Goal: Task Accomplishment & Management: Use online tool/utility

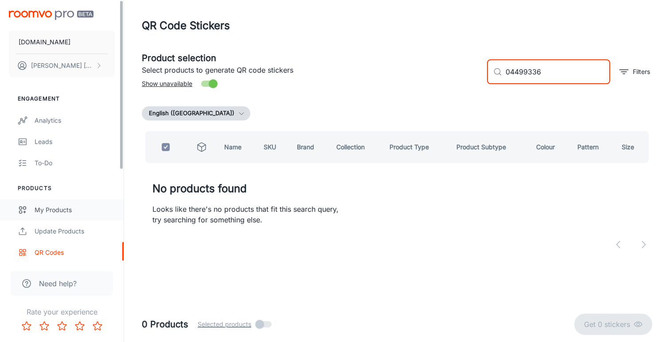
type input "04499336"
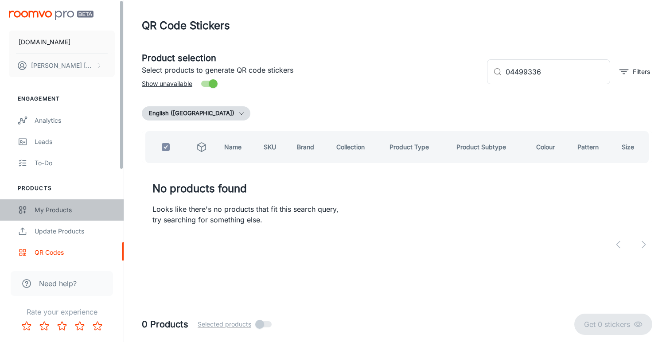
click at [60, 210] on div "My Products" at bounding box center [75, 210] width 80 height 10
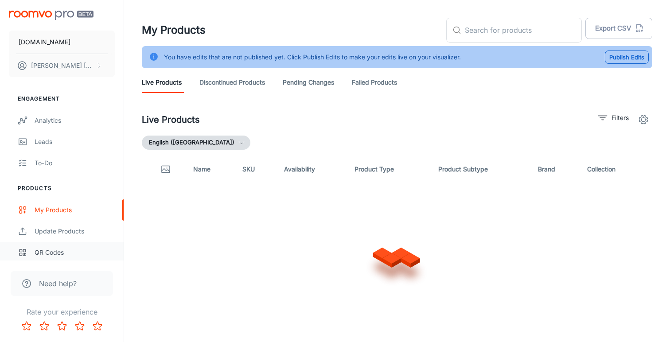
click at [49, 252] on div "QR Codes" at bounding box center [75, 253] width 80 height 10
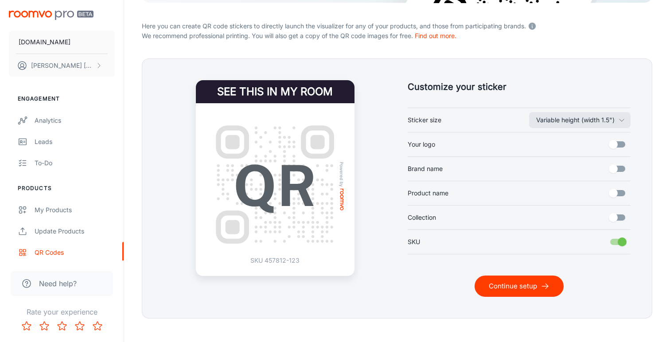
scroll to position [165, 0]
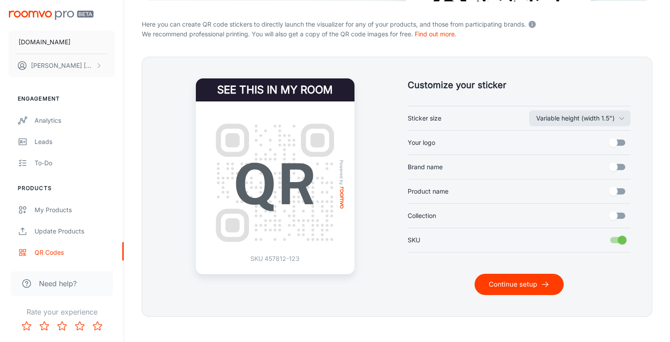
click at [508, 280] on button "Continue setup" at bounding box center [518, 284] width 89 height 21
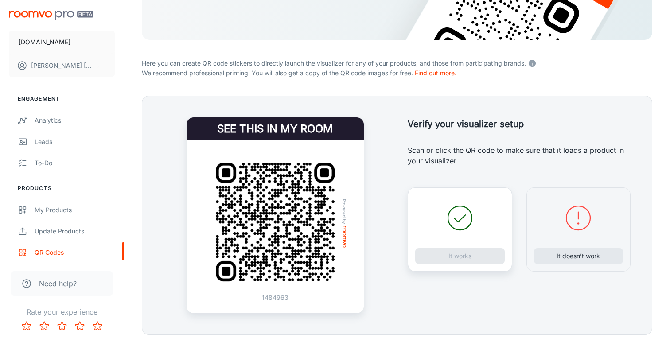
scroll to position [135, 0]
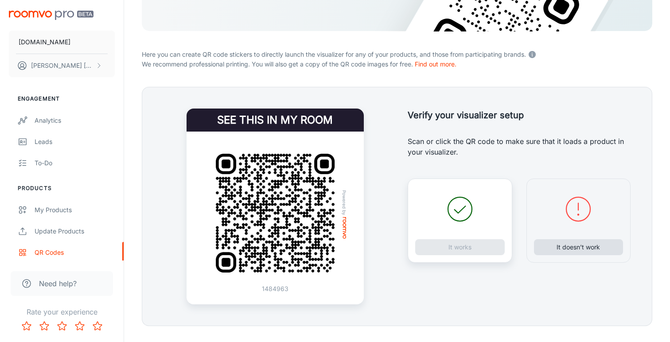
click at [565, 245] on button "It doesn’t work" at bounding box center [578, 247] width 89 height 16
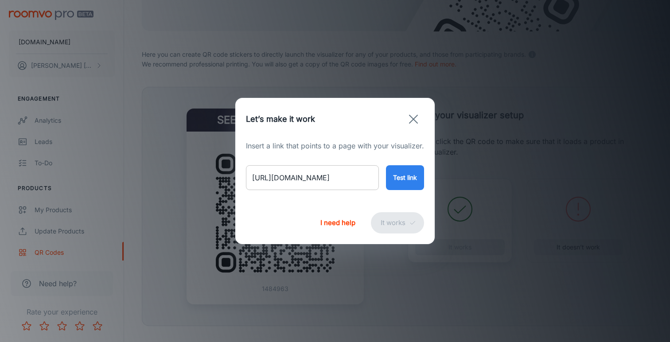
click at [332, 175] on input "[URL][DOMAIN_NAME]" at bounding box center [312, 177] width 133 height 25
paste input "york-yellow-rug"
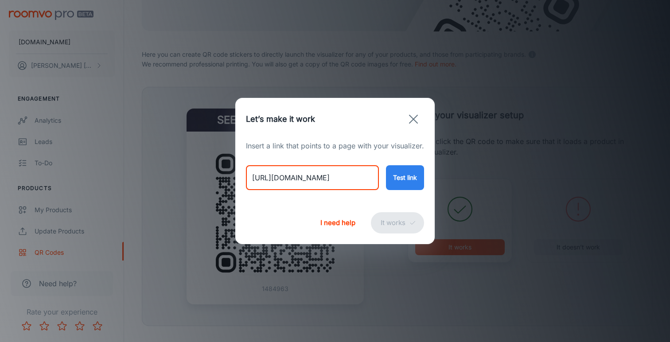
type input "[URL][DOMAIN_NAME]"
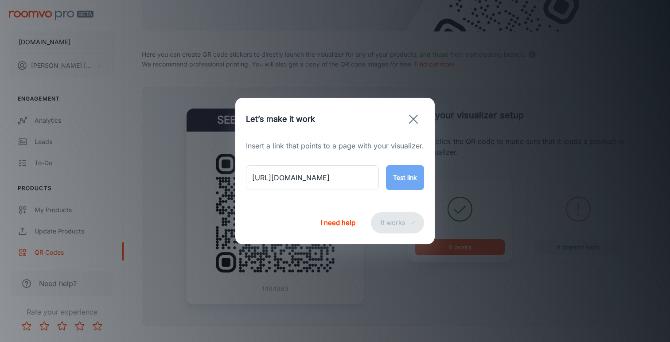
click at [414, 177] on button "Test link" at bounding box center [405, 177] width 38 height 25
click at [391, 225] on button "It works" at bounding box center [397, 222] width 53 height 21
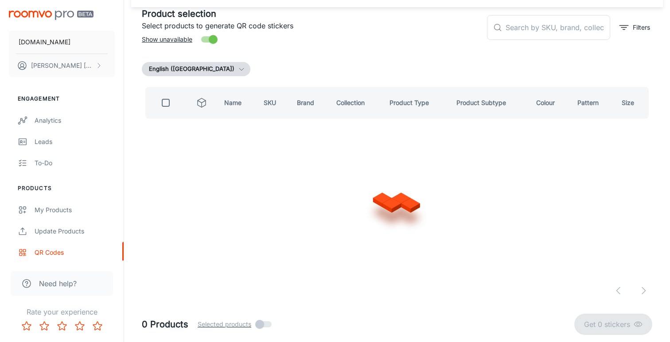
scroll to position [44, 0]
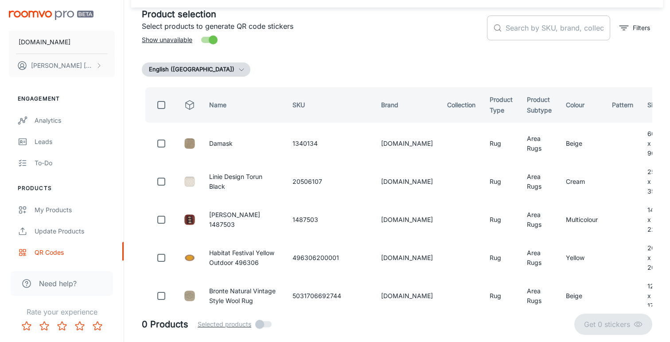
click at [534, 26] on input "text" at bounding box center [557, 27] width 105 height 25
paste input "5031706702764"
type input "5031706702764"
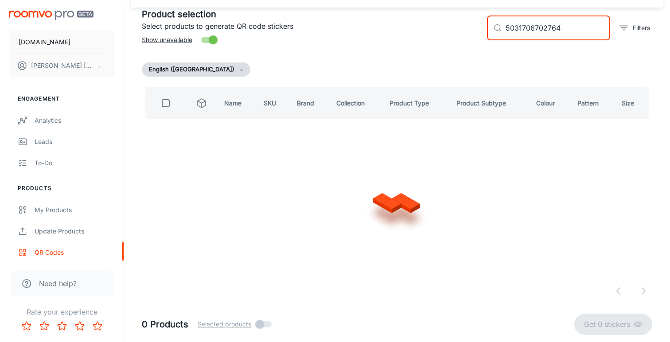
checkbox input "true"
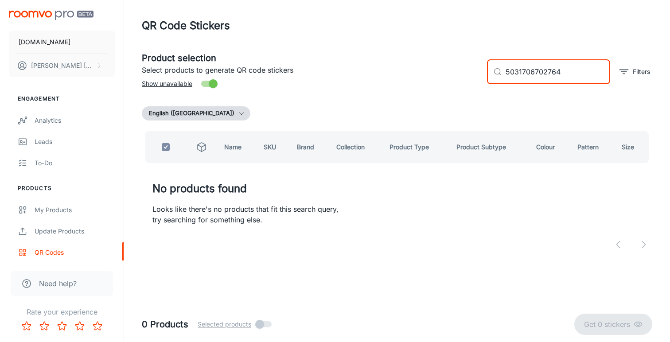
scroll to position [0, 0]
click at [540, 72] on input "5031706702764" at bounding box center [557, 71] width 105 height 25
paste input "95"
click at [535, 73] on input "5031706702795" at bounding box center [557, 71] width 105 height 25
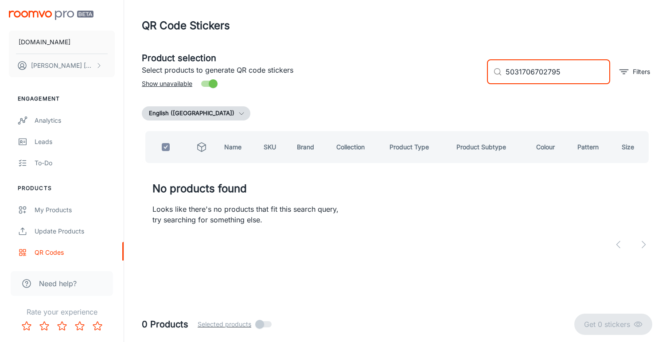
click at [535, 73] on input "5031706702795" at bounding box center [557, 71] width 105 height 25
paste input "856"
type input "5031706702856"
click at [54, 208] on div "My Products" at bounding box center [75, 210] width 80 height 10
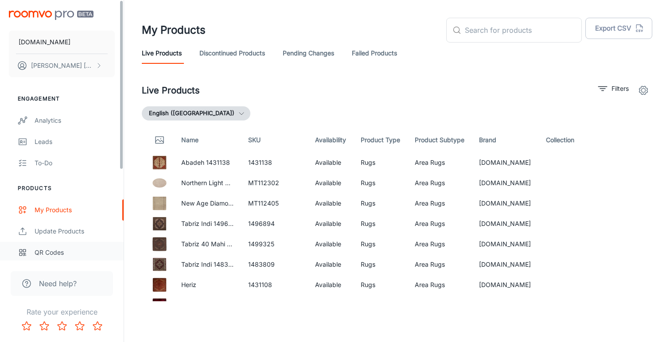
click at [46, 249] on div "QR Codes" at bounding box center [75, 253] width 80 height 10
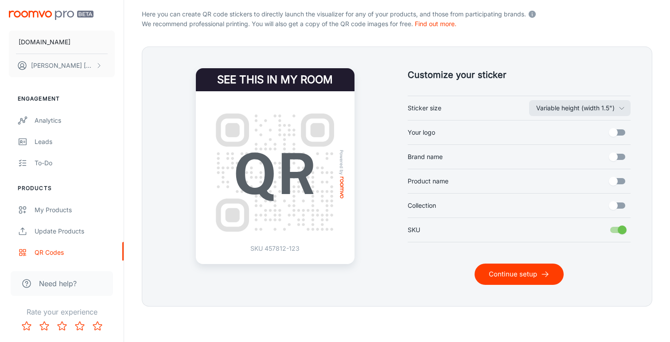
click at [538, 274] on button "Continue setup" at bounding box center [518, 273] width 89 height 21
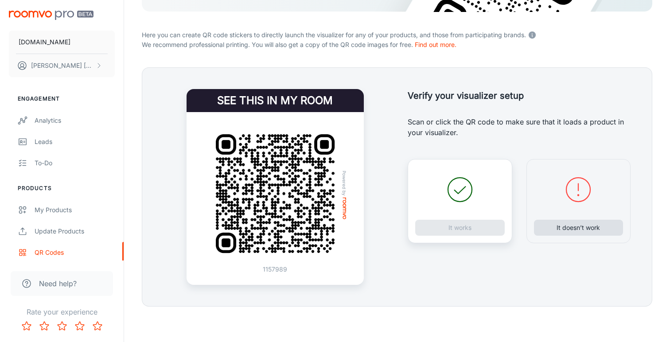
scroll to position [154, 0]
click at [565, 229] on button "It doesn’t work" at bounding box center [578, 228] width 89 height 16
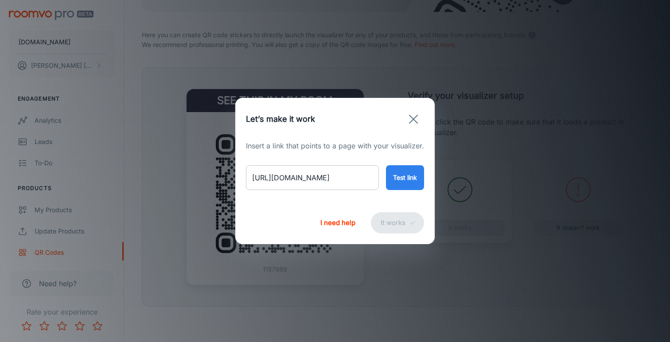
click at [336, 179] on input "[URL][DOMAIN_NAME]" at bounding box center [312, 177] width 133 height 25
paste input "matrix-rug-max15-[PERSON_NAME]-yellow?variant=46705976639794"
type input "[URL][DOMAIN_NAME][PERSON_NAME]"
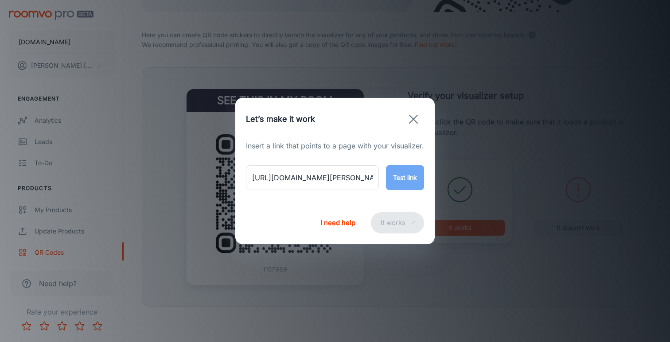
click at [422, 173] on button "Test link" at bounding box center [405, 177] width 38 height 25
click at [392, 220] on button "It works" at bounding box center [397, 222] width 53 height 21
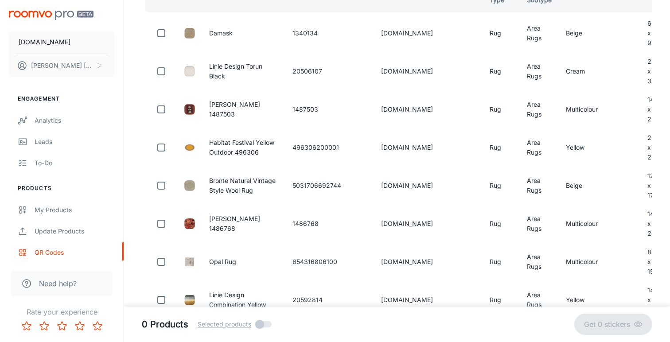
scroll to position [44, 0]
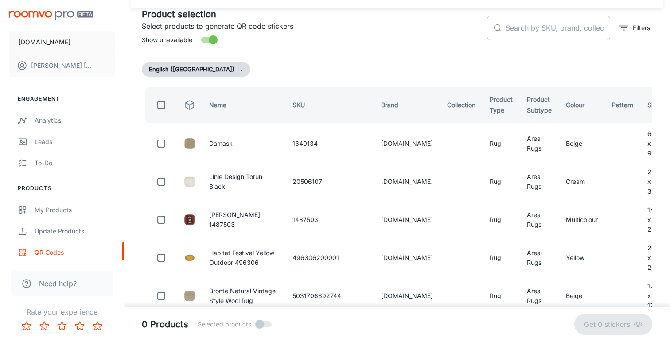
click at [533, 28] on input "text" at bounding box center [557, 27] width 105 height 25
paste input "5031706638728"
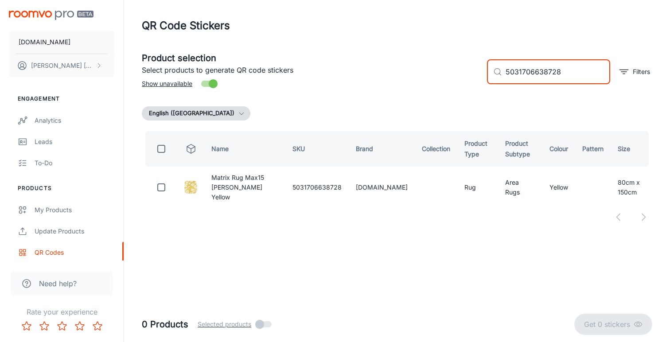
scroll to position [0, 0]
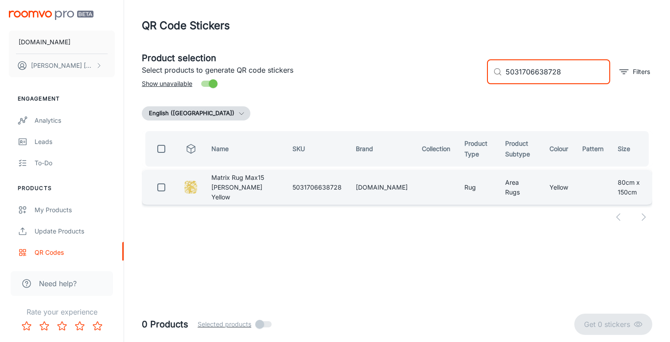
type input "5031706638728"
click at [163, 186] on input "checkbox" at bounding box center [161, 187] width 18 height 18
checkbox input "true"
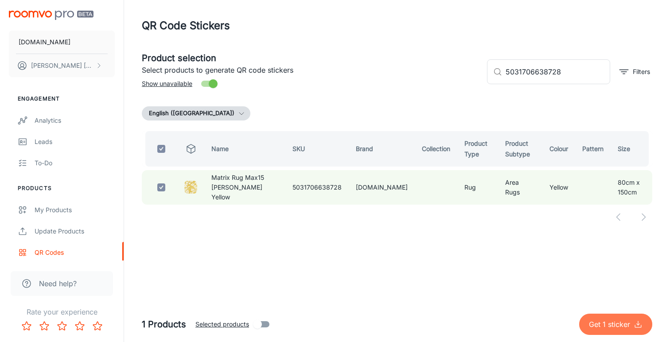
click at [596, 328] on p "Get 1 sticker" at bounding box center [611, 324] width 45 height 11
checkbox input "false"
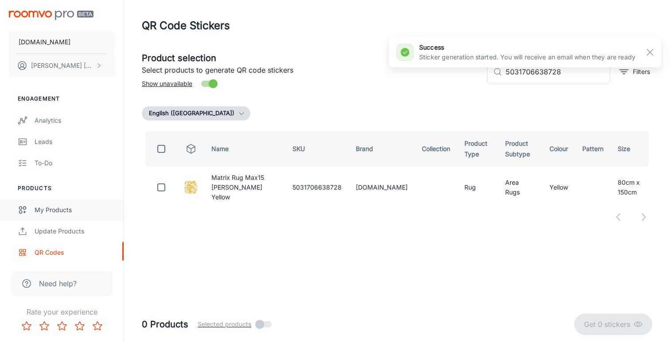
click at [67, 208] on div "My Products" at bounding box center [75, 210] width 80 height 10
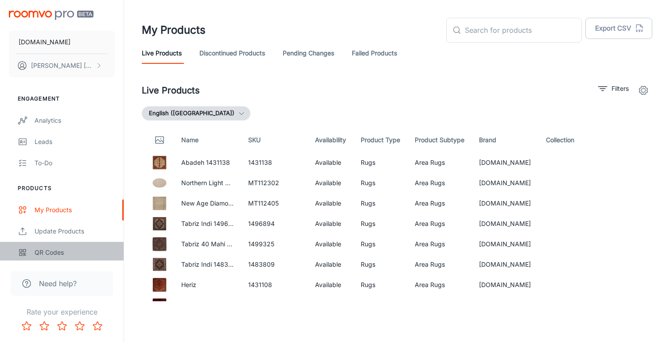
click at [58, 253] on div "QR Codes" at bounding box center [75, 253] width 80 height 10
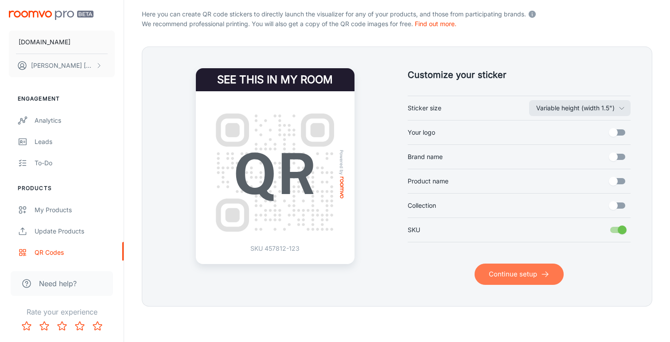
click at [519, 275] on button "Continue setup" at bounding box center [518, 273] width 89 height 21
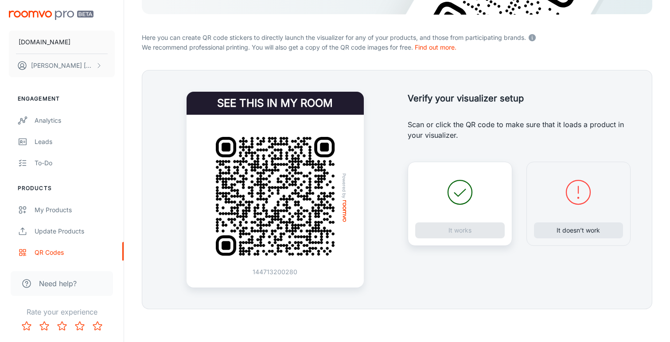
scroll to position [153, 0]
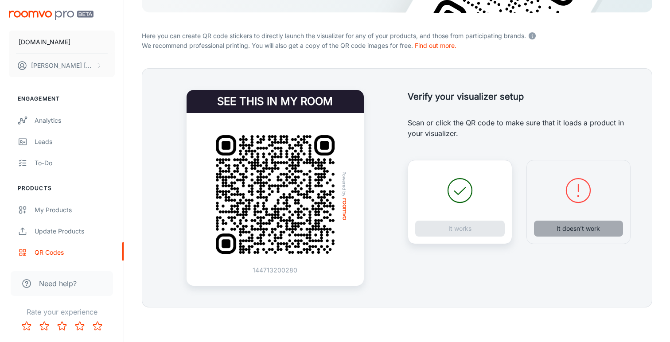
click at [556, 230] on button "It doesn’t work" at bounding box center [578, 229] width 89 height 16
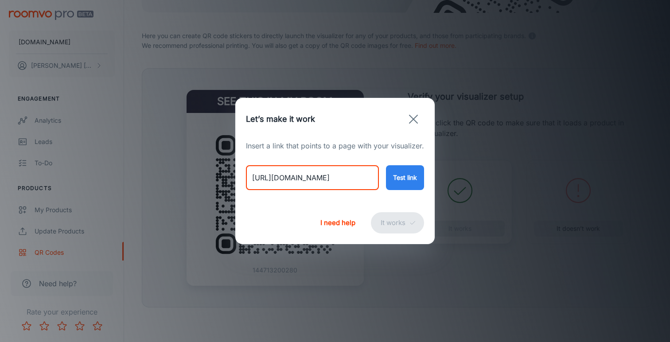
click at [324, 180] on input "[URL][DOMAIN_NAME]" at bounding box center [312, 177] width 133 height 25
paste input "matrix-rug-max12-[PERSON_NAME]-blue?variant=46706031558962"
type input "[URL][DOMAIN_NAME][PERSON_NAME]"
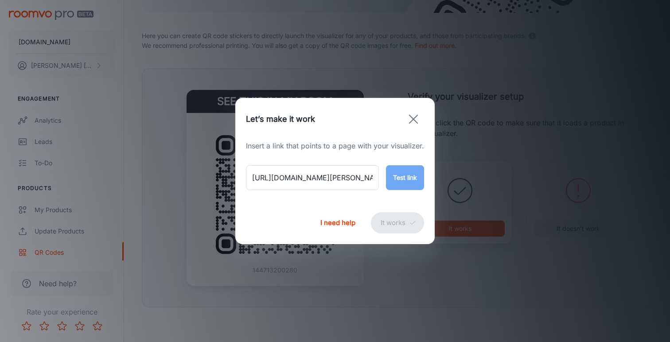
click at [395, 170] on button "Test link" at bounding box center [405, 177] width 38 height 25
click at [395, 224] on button "It works" at bounding box center [397, 222] width 53 height 21
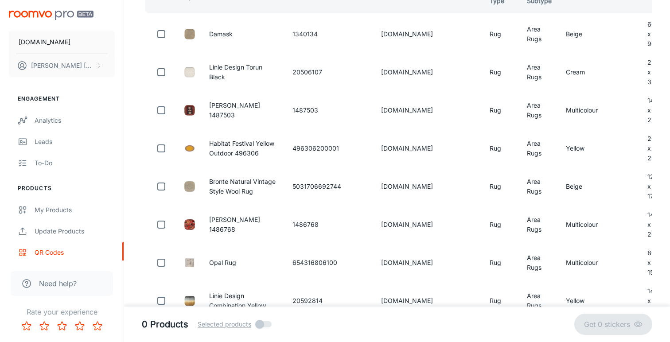
scroll to position [44, 0]
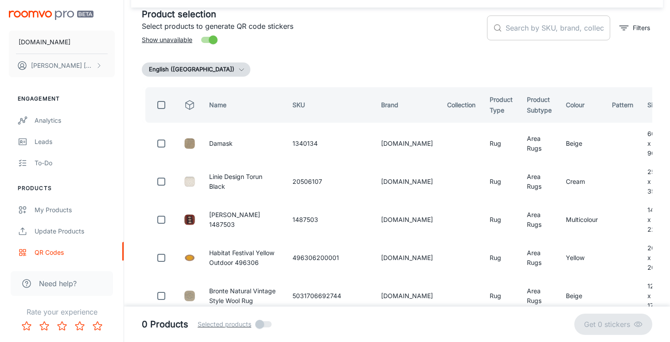
click at [517, 28] on input "text" at bounding box center [557, 27] width 105 height 25
paste input "5031706638698"
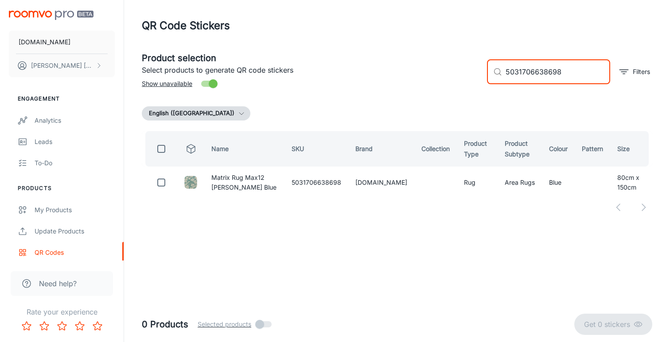
scroll to position [0, 0]
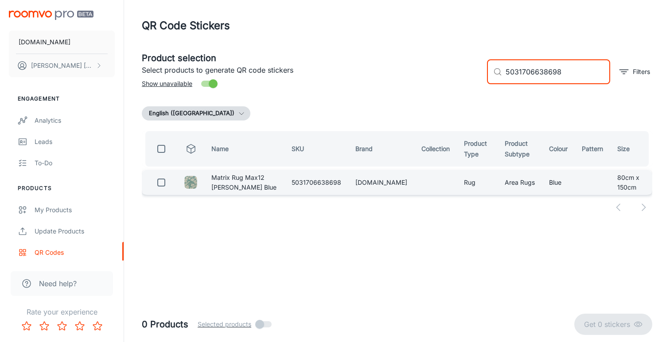
type input "5031706638698"
click at [163, 189] on input "checkbox" at bounding box center [161, 183] width 18 height 18
checkbox input "true"
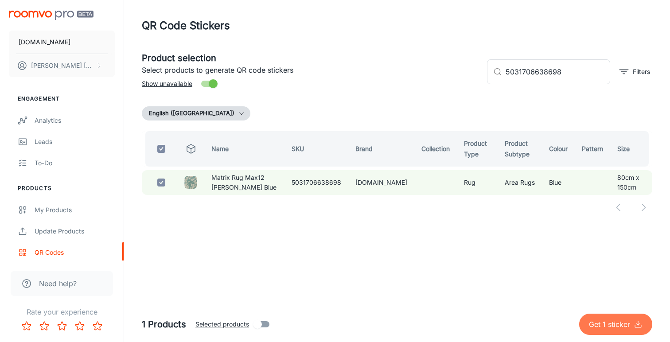
click at [596, 319] on p "Get 1 sticker" at bounding box center [611, 324] width 45 height 11
checkbox input "false"
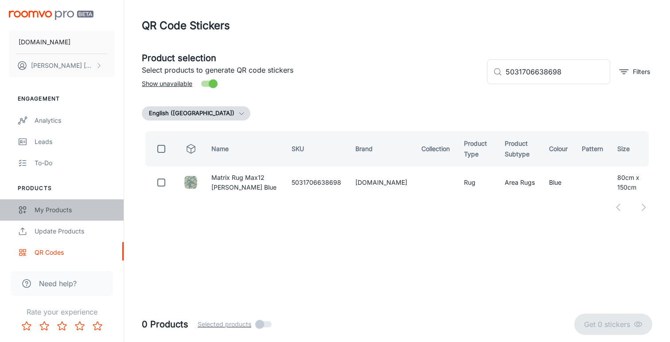
click at [50, 205] on div "My Products" at bounding box center [75, 210] width 80 height 10
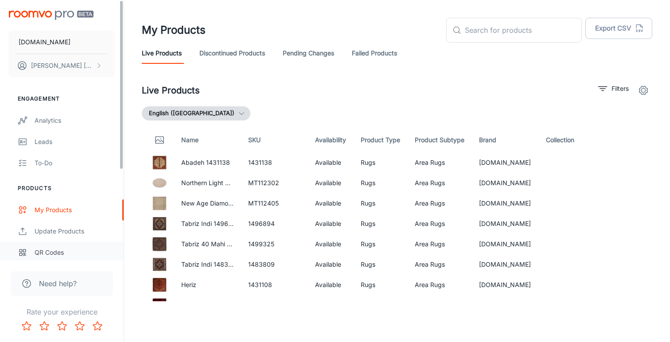
click at [50, 252] on div "QR Codes" at bounding box center [75, 253] width 80 height 10
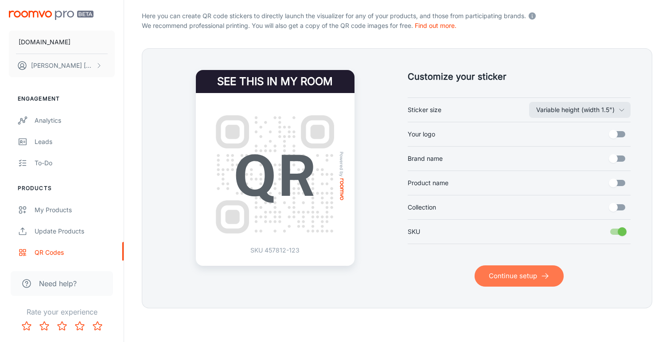
click at [502, 273] on button "Continue setup" at bounding box center [518, 275] width 89 height 21
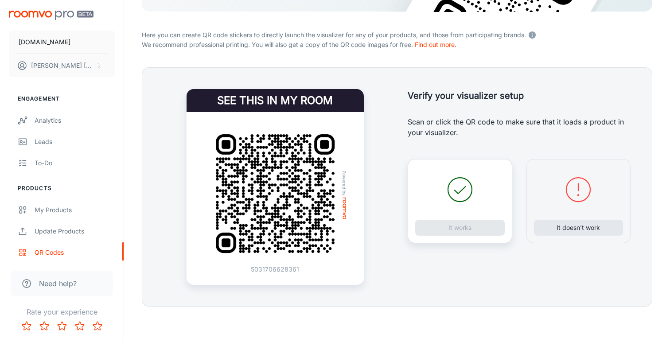
scroll to position [154, 0]
click at [561, 229] on button "It doesn’t work" at bounding box center [578, 228] width 89 height 16
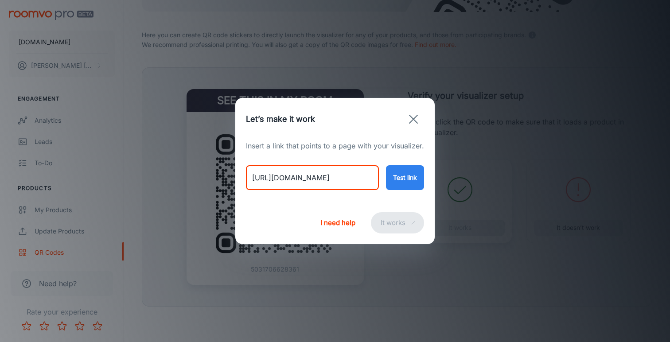
click at [343, 180] on input "[URL][DOMAIN_NAME]" at bounding box center [312, 177] width 133 height 25
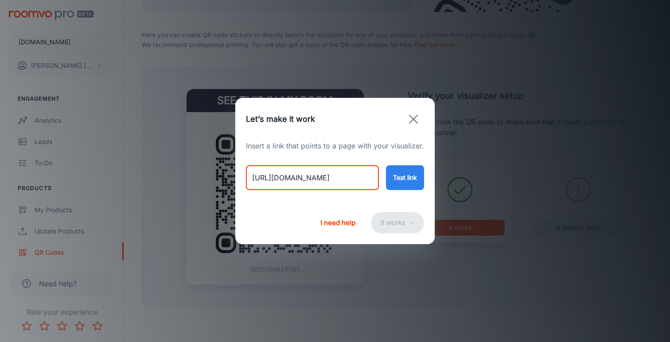
paste input "early-hours-air-natural?variant=46706249007410"
type input "[URL][DOMAIN_NAME]"
click at [405, 175] on button "Test link" at bounding box center [405, 177] width 38 height 25
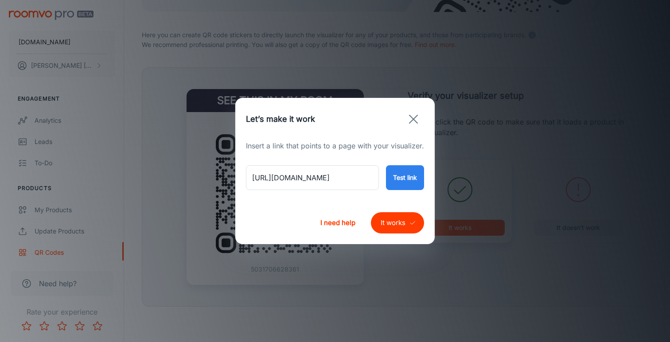
click at [384, 227] on button "It works" at bounding box center [397, 222] width 53 height 21
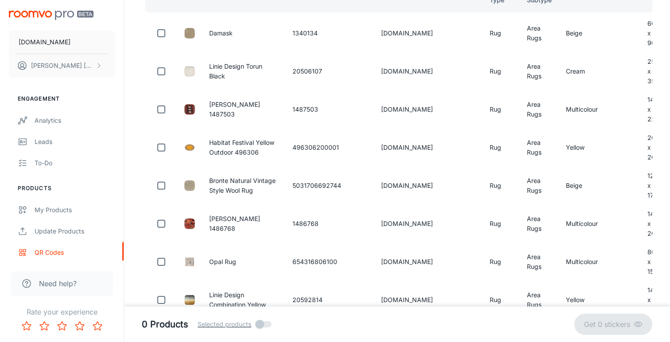
scroll to position [44, 0]
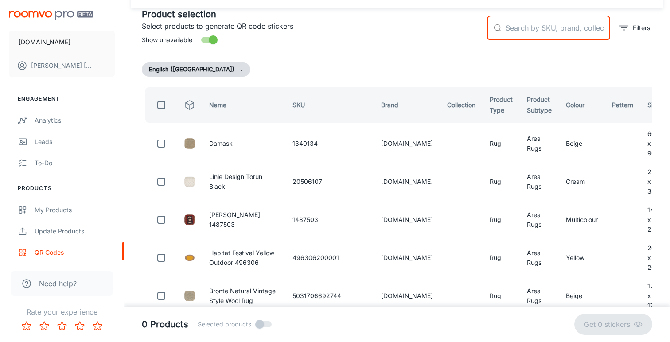
click at [562, 32] on input "text" at bounding box center [557, 27] width 105 height 25
paste input "C-AIR-NAT"
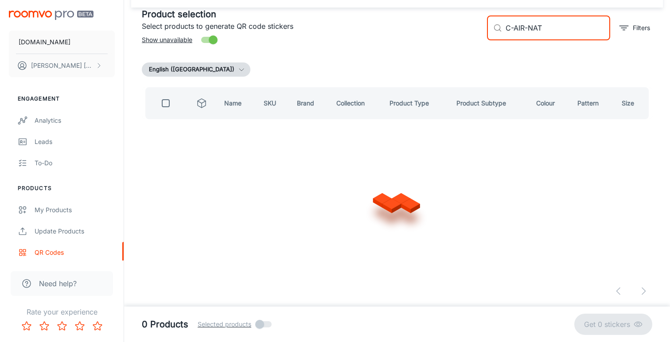
scroll to position [0, 0]
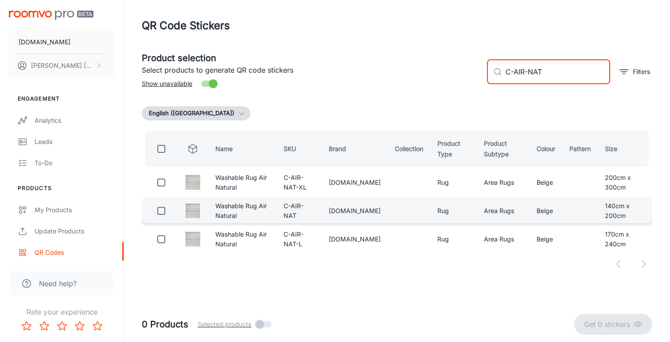
type input "C-AIR-NAT"
click at [158, 209] on input "checkbox" at bounding box center [161, 211] width 18 height 18
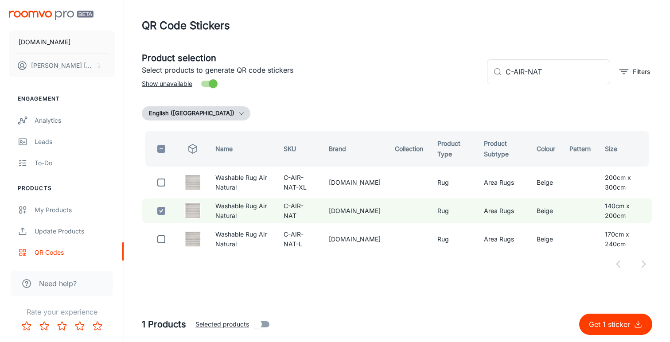
click at [600, 322] on p "Get 1 sticker" at bounding box center [611, 324] width 45 height 11
checkbox input "false"
